Goal: Task Accomplishment & Management: Use online tool/utility

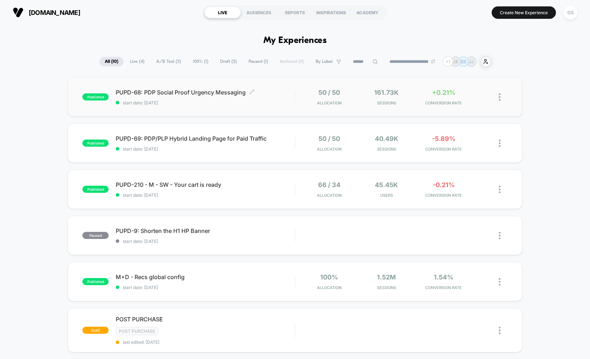
click at [203, 98] on div "PUPD-68: PDP Social Proof Urgency Messaging Click to edit experience details Cl…" at bounding box center [205, 97] width 179 height 17
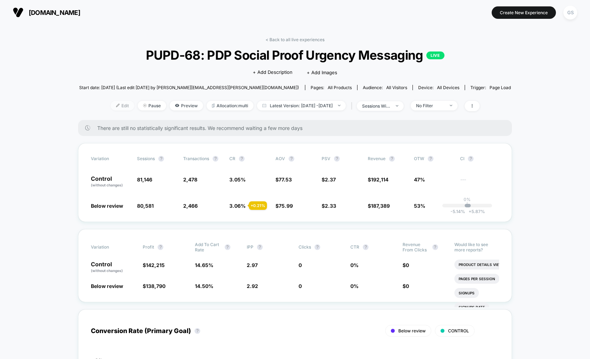
click at [112, 106] on span "Edit" at bounding box center [122, 106] width 23 height 10
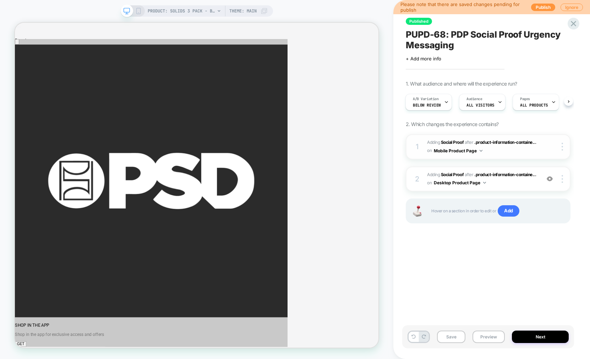
click at [504, 150] on span "#_loomi_addon_1755812599903 Adding Social Proof AFTER .product-information-cont…" at bounding box center [482, 146] width 110 height 17
click at [562, 150] on img at bounding box center [561, 147] width 1 height 8
click at [564, 178] on div at bounding box center [562, 179] width 13 height 8
click at [426, 263] on div "Published PUPD-68: PDP Social Proof Urgency Messaging Click to edit experience …" at bounding box center [488, 179] width 172 height 344
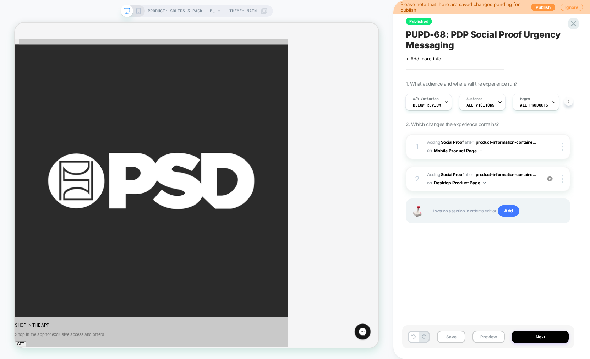
click at [570, 102] on button at bounding box center [568, 101] width 9 height 9
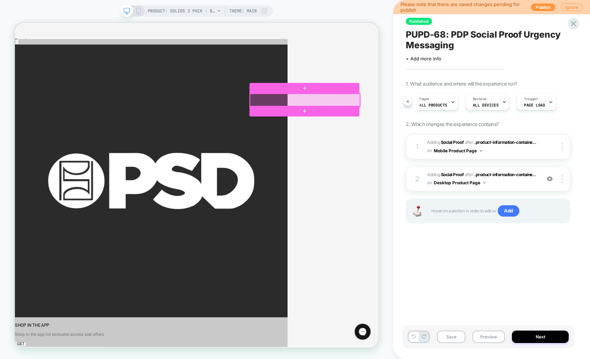
click at [416, 129] on div at bounding box center [401, 125] width 147 height 17
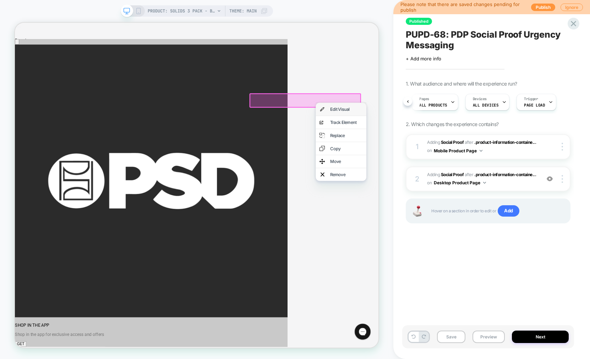
click at [463, 137] on div "Edit Visual" at bounding box center [456, 137] width 43 height 7
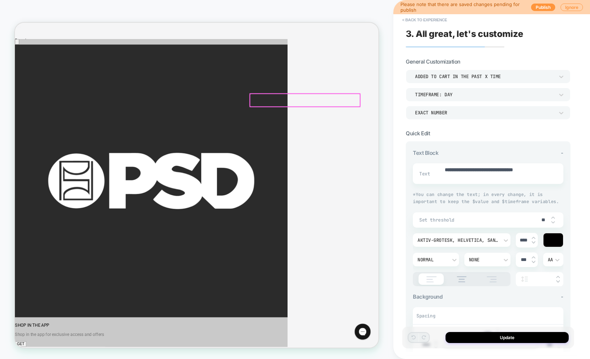
type textarea "*"
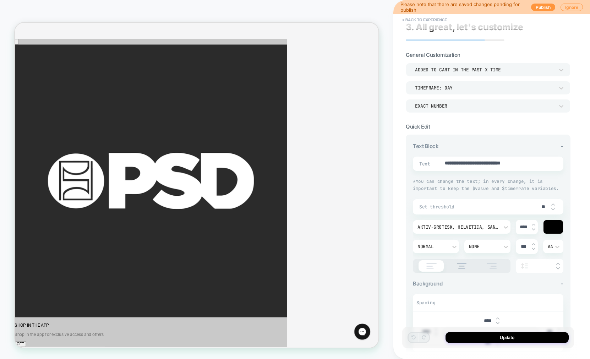
scroll to position [7, 0]
